Goal: Task Accomplishment & Management: Manage account settings

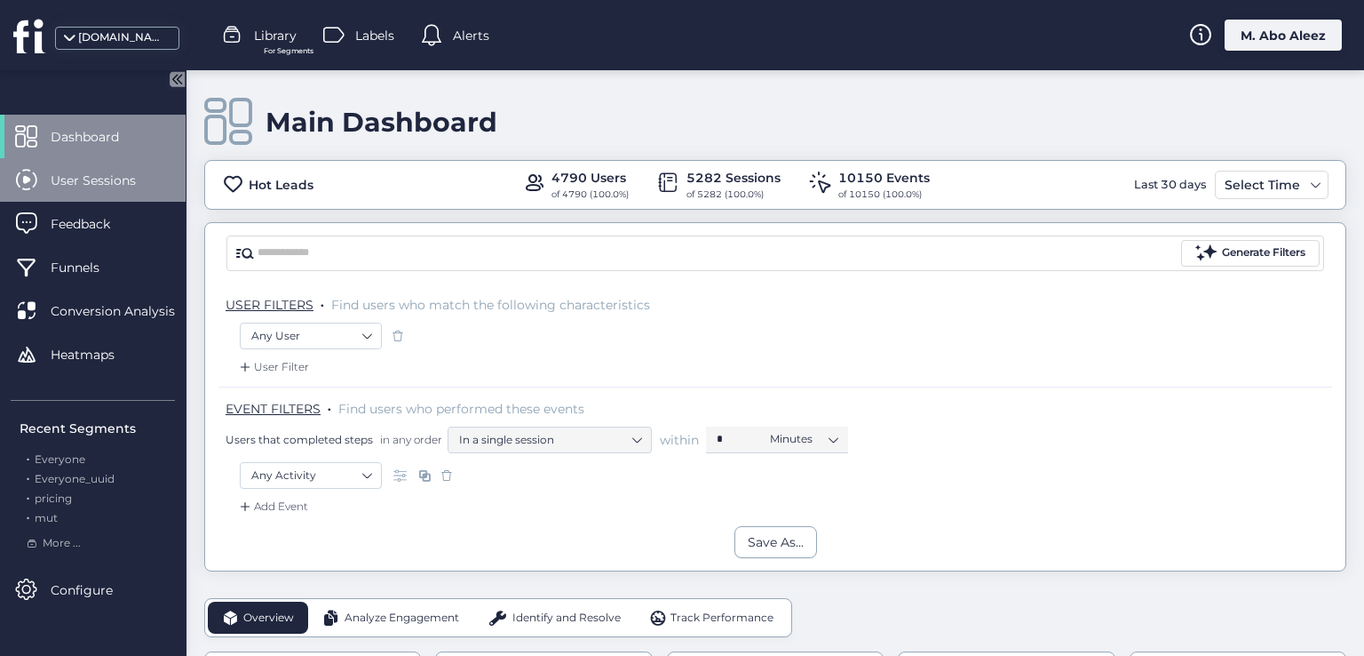
click at [105, 187] on span "User Sessions" at bounding box center [107, 181] width 112 height 20
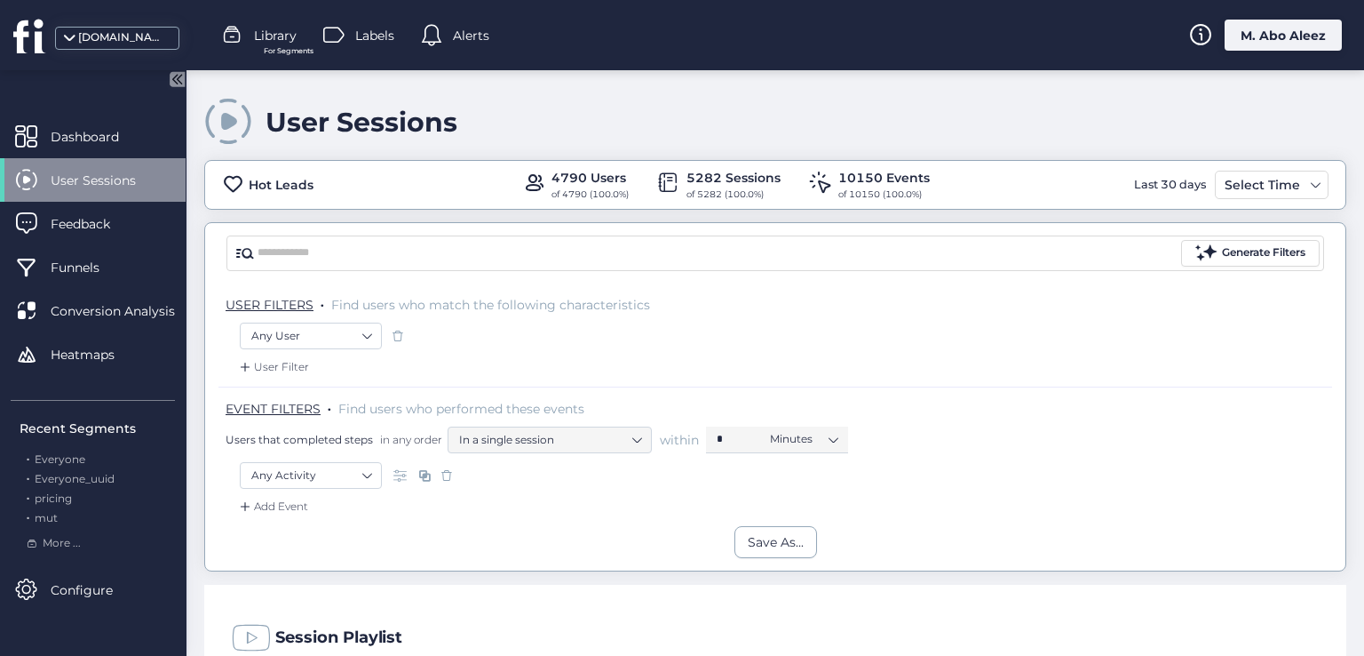
scroll to position [266, 0]
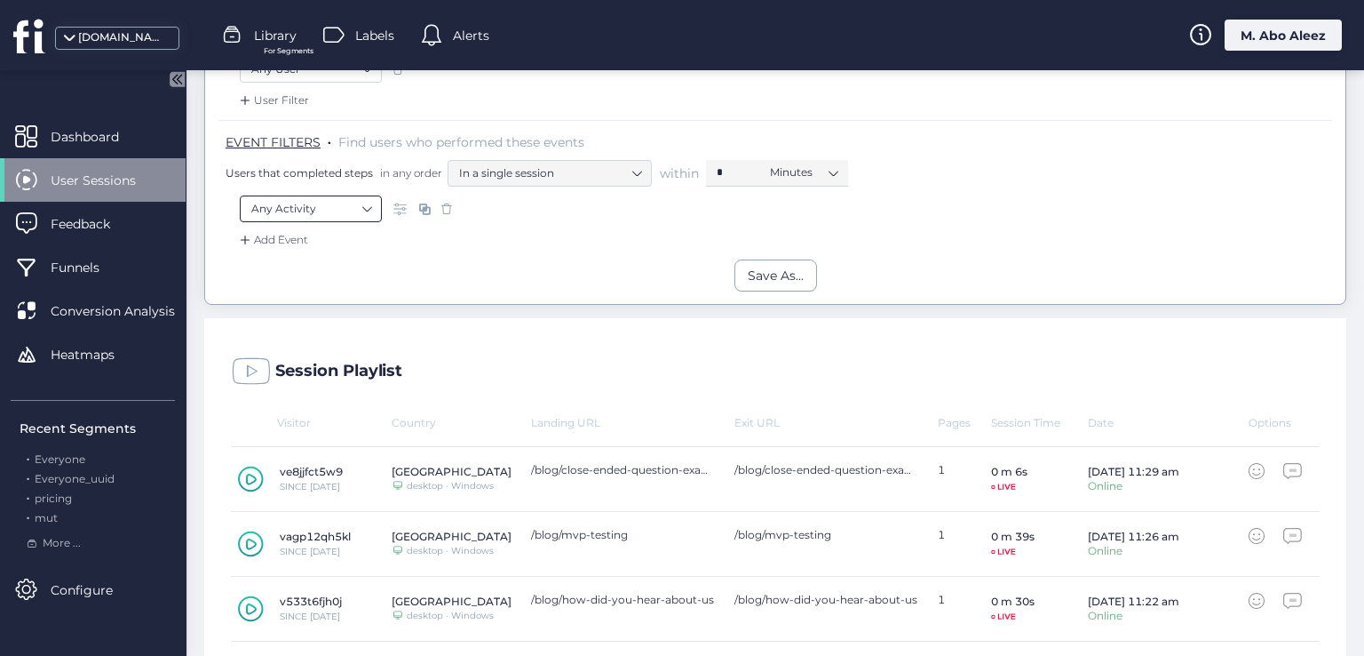
click at [367, 206] on nz-select-item "Any Activity" at bounding box center [310, 208] width 119 height 27
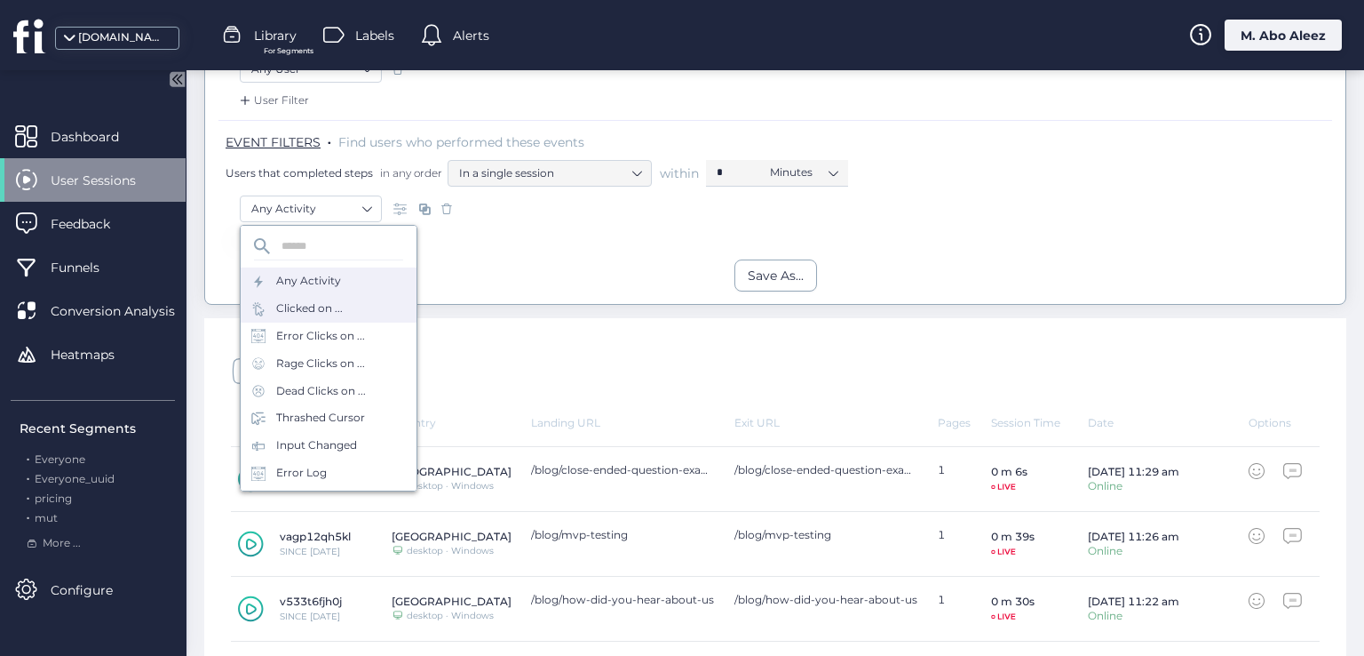
click at [359, 299] on div "Clicked on ..." at bounding box center [329, 309] width 176 height 28
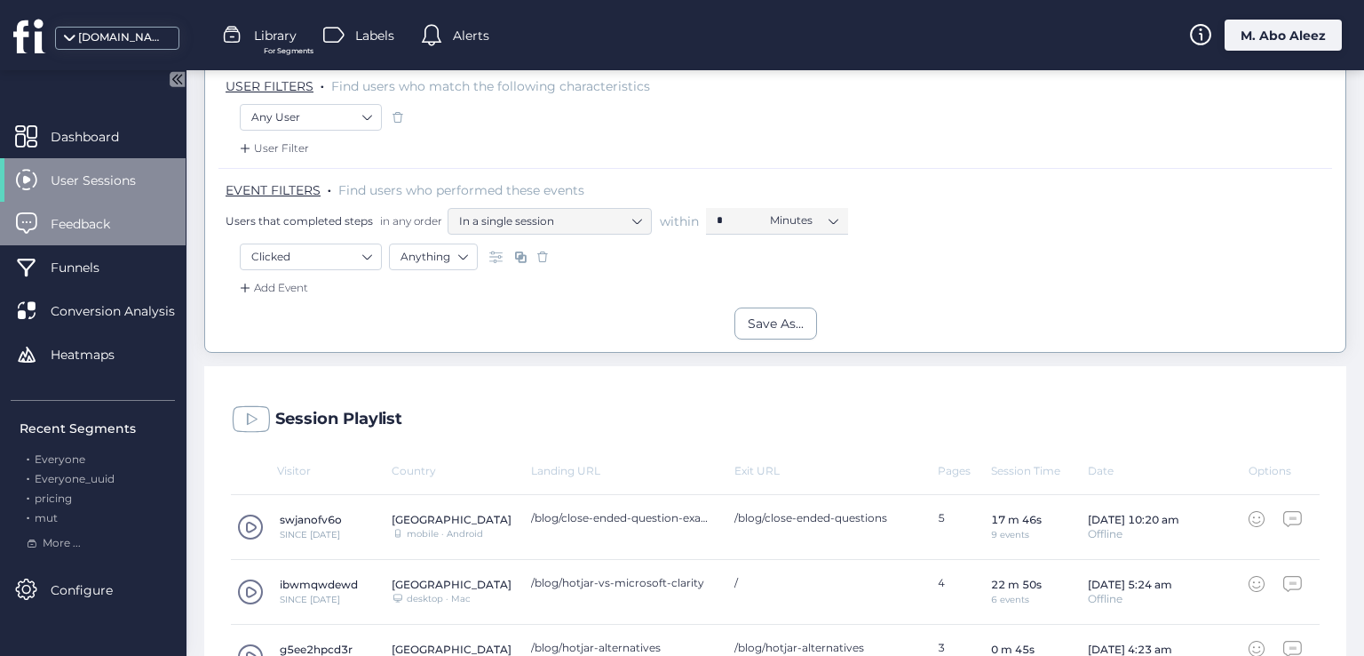
scroll to position [178, 0]
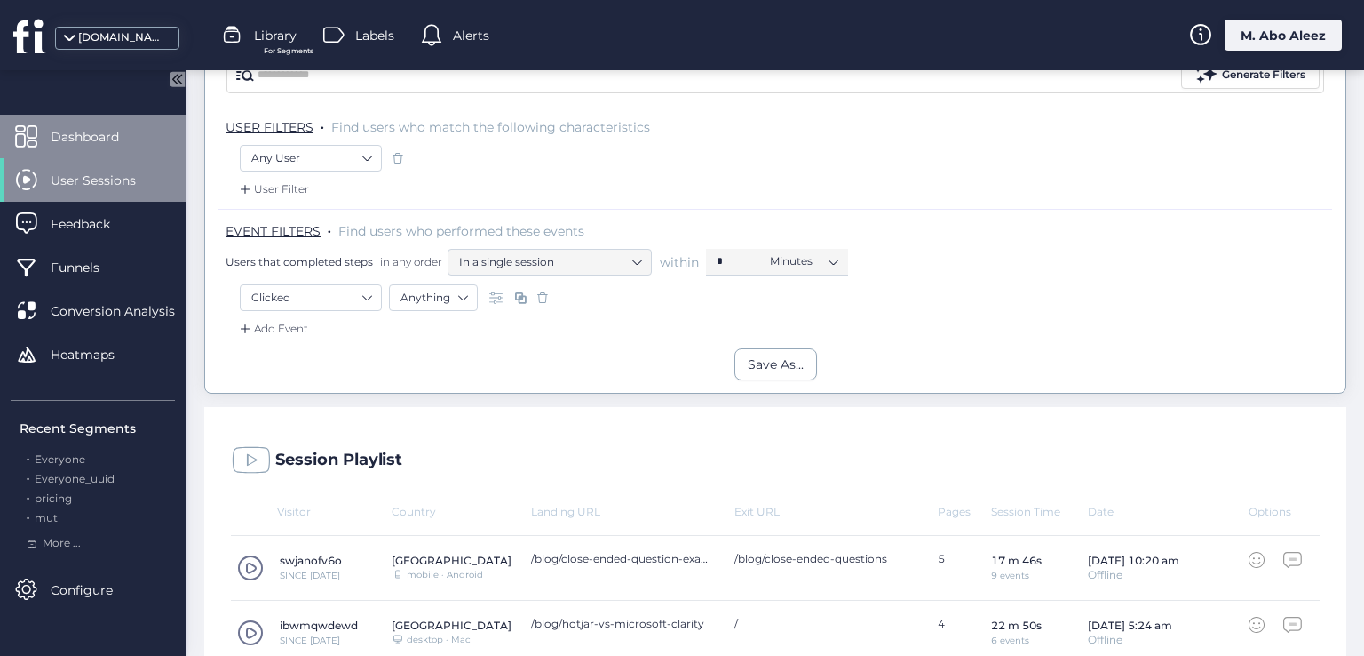
click at [77, 131] on span "Dashboard" at bounding box center [98, 137] width 95 height 20
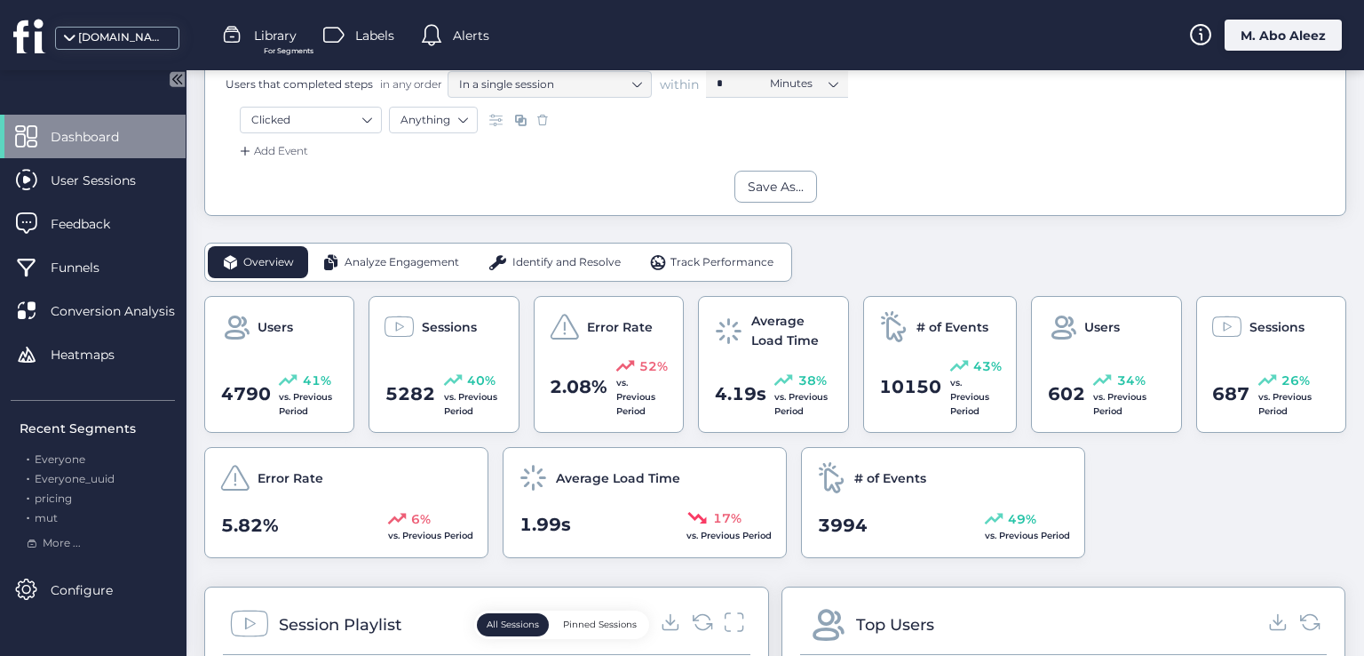
scroll to position [89, 0]
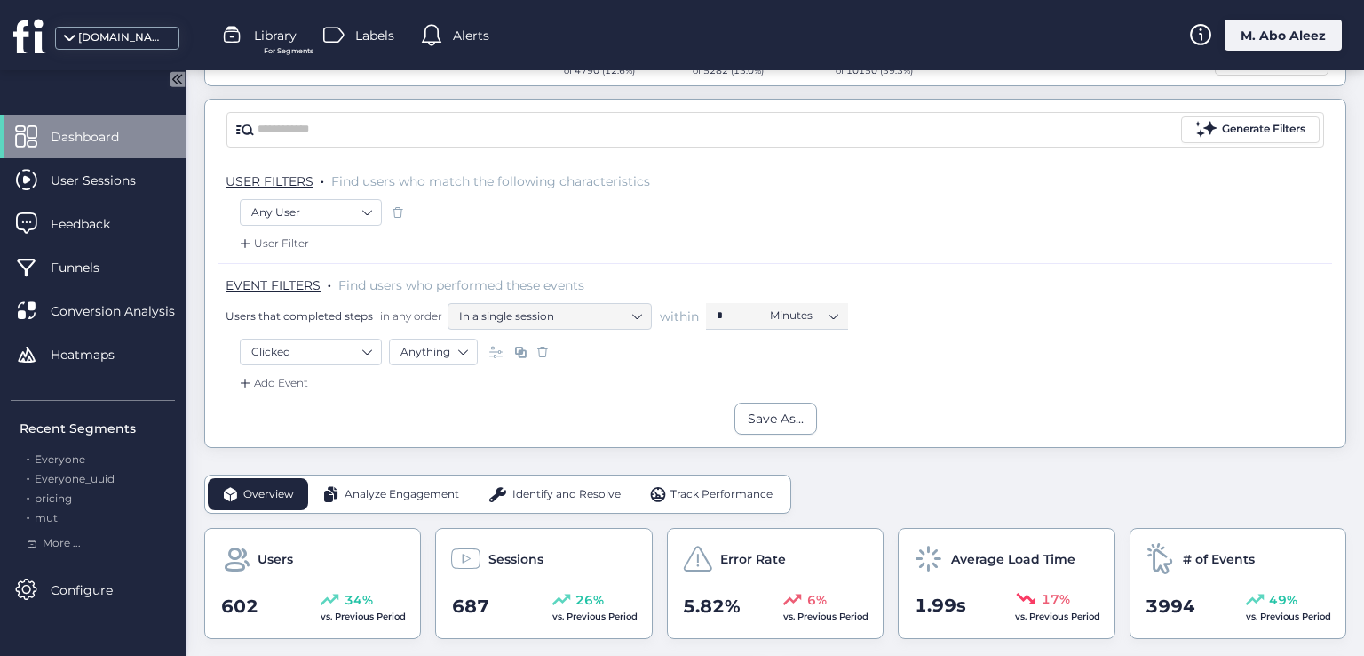
scroll to position [266, 0]
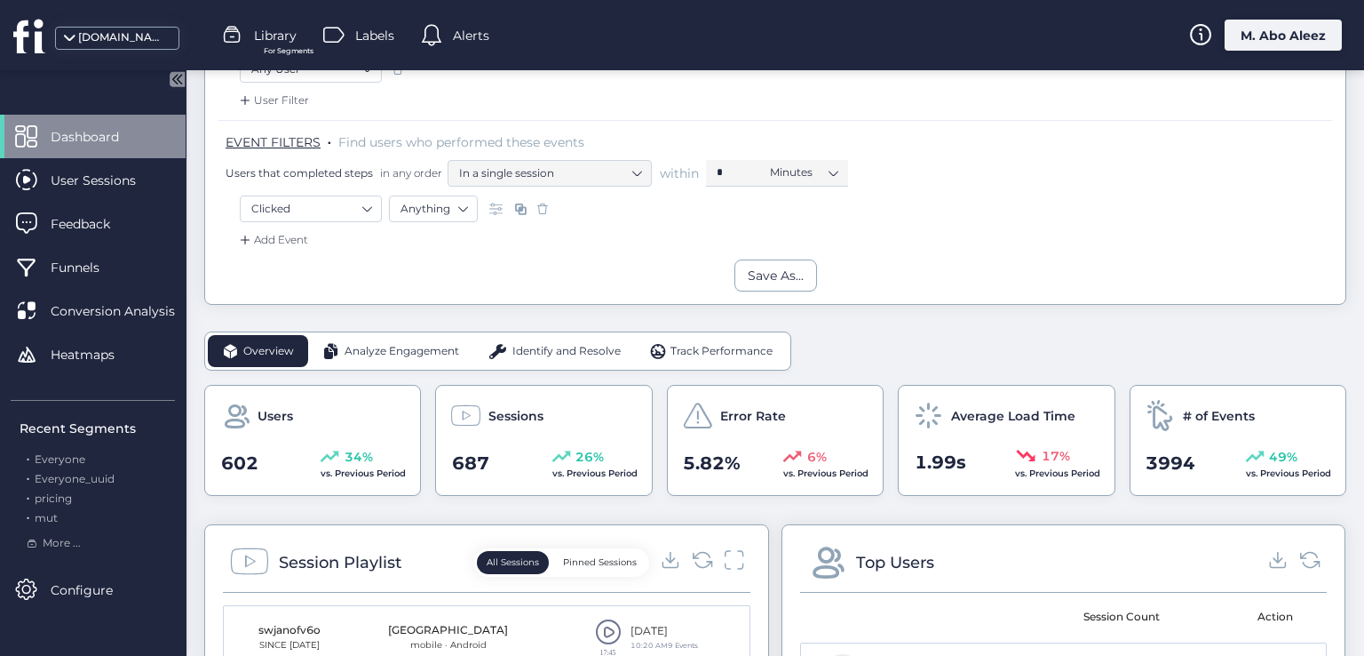
click at [544, 207] on span at bounding box center [543, 209] width 18 height 18
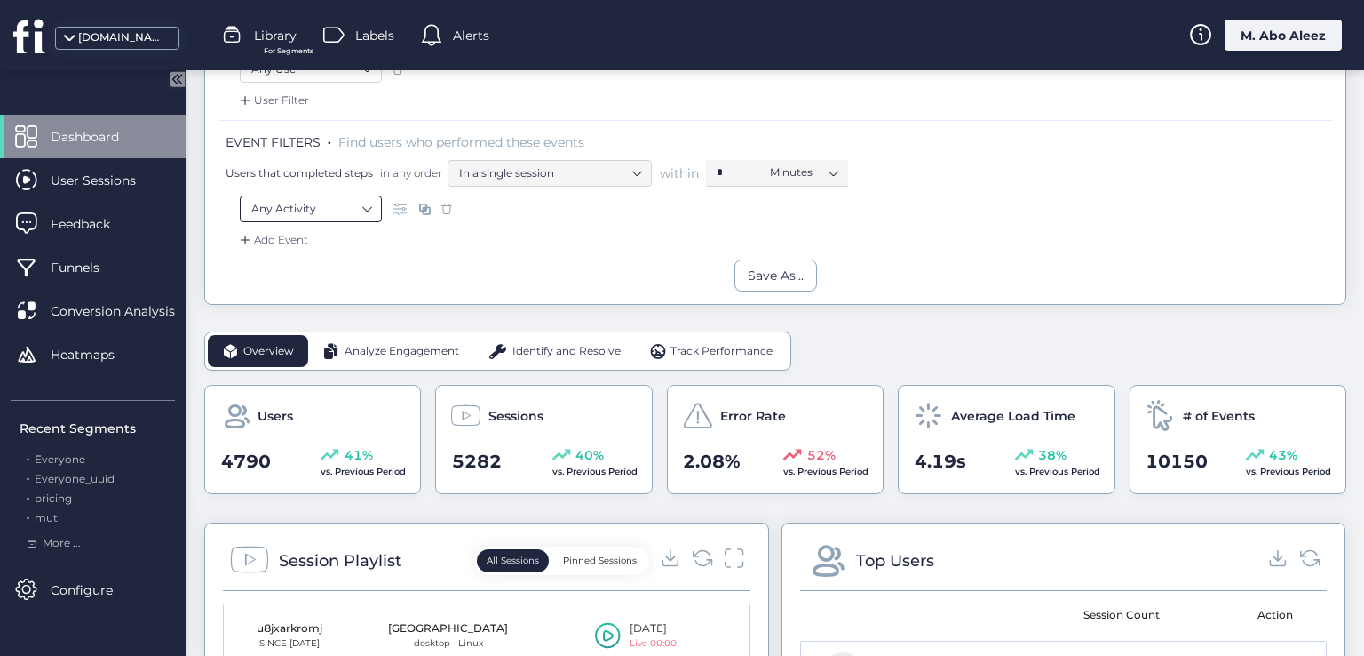
click at [363, 206] on nz-select-item "Any Activity" at bounding box center [310, 208] width 119 height 27
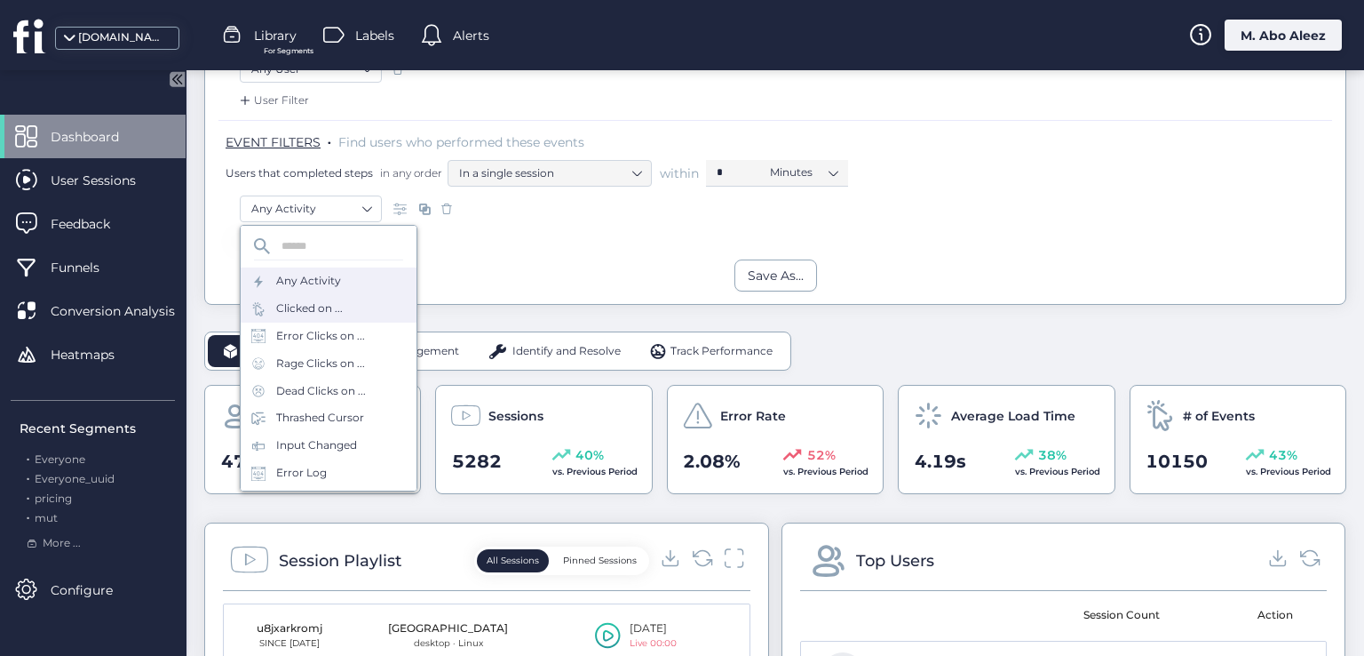
click at [368, 303] on div "Clicked on ..." at bounding box center [329, 309] width 176 height 28
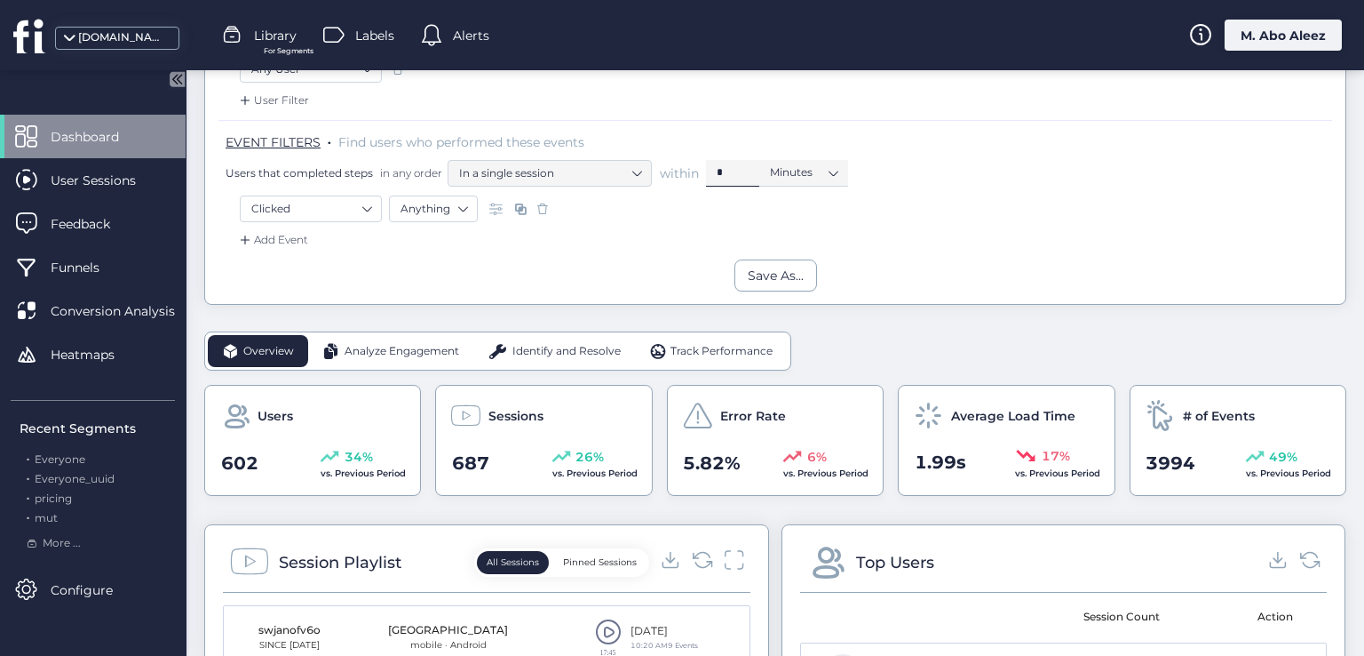
drag, startPoint x: 542, startPoint y: 211, endPoint x: 714, endPoint y: 180, distance: 175.1
click at [543, 211] on span at bounding box center [543, 209] width 18 height 18
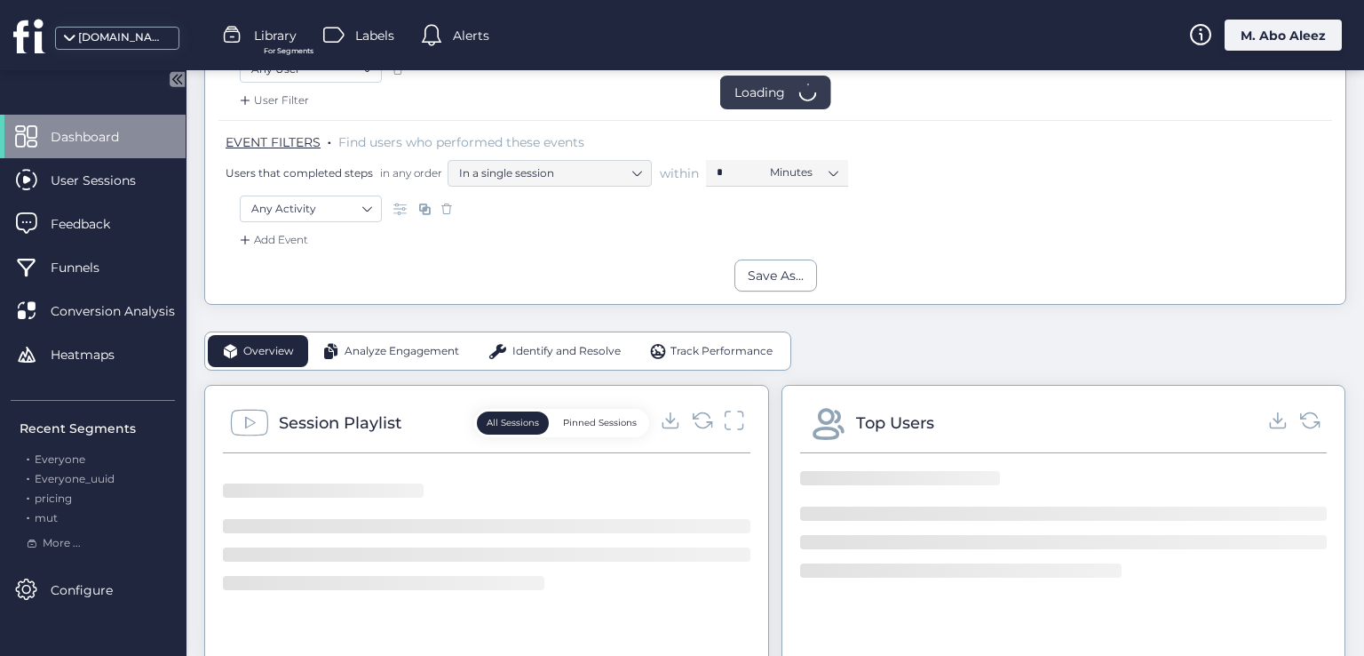
click at [1284, 31] on div "M. Abo Aleez" at bounding box center [1283, 35] width 117 height 31
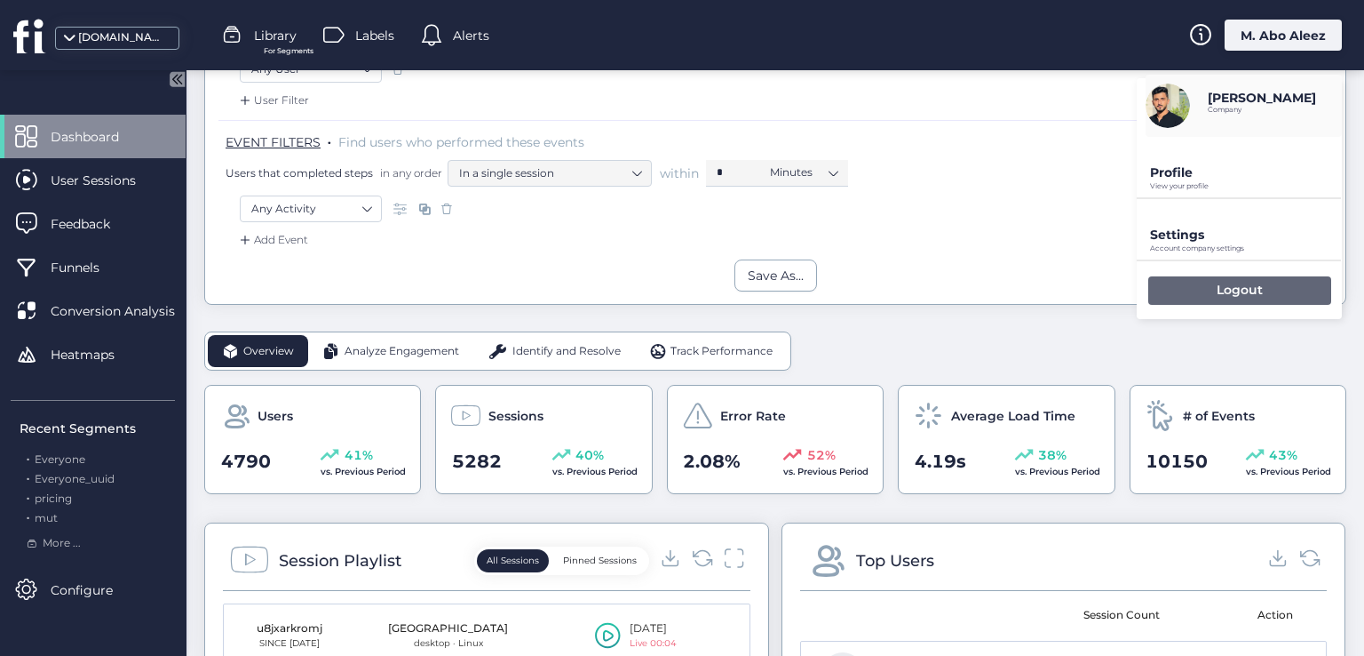
click at [1215, 281] on div "Logout" at bounding box center [1240, 290] width 183 height 28
